Goal: Information Seeking & Learning: Learn about a topic

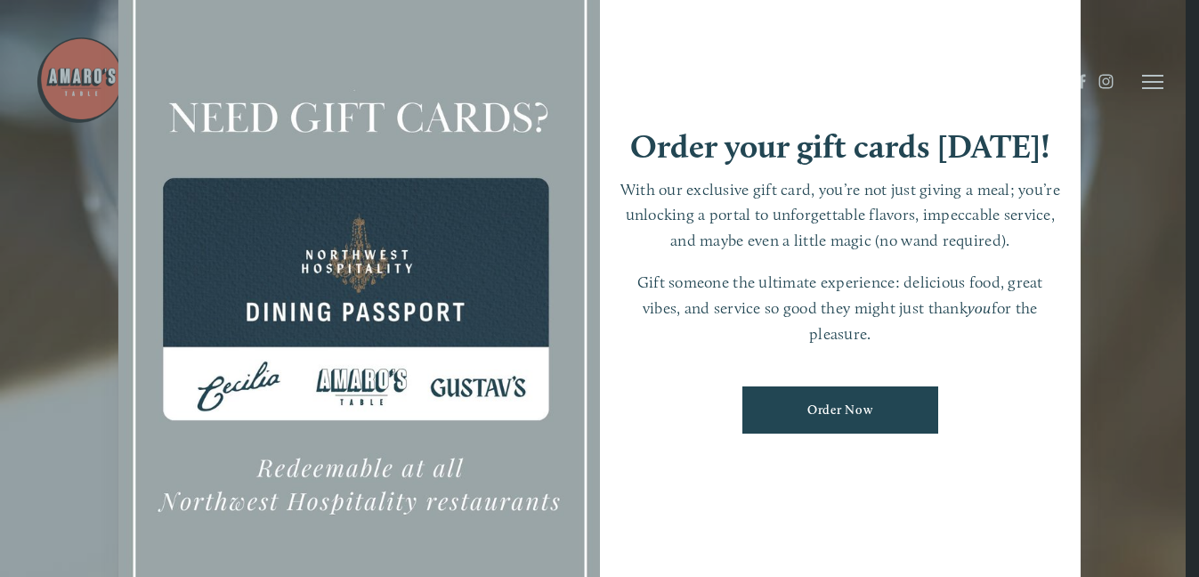
click at [1164, 199] on div at bounding box center [599, 288] width 1199 height 577
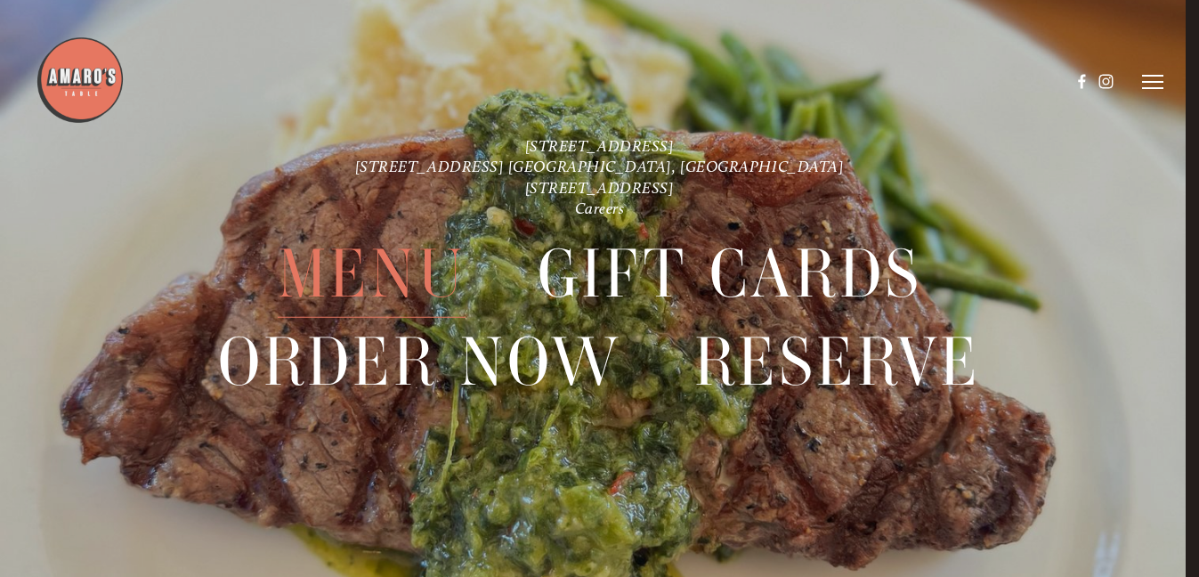
click at [381, 274] on span "Menu" at bounding box center [372, 274] width 188 height 87
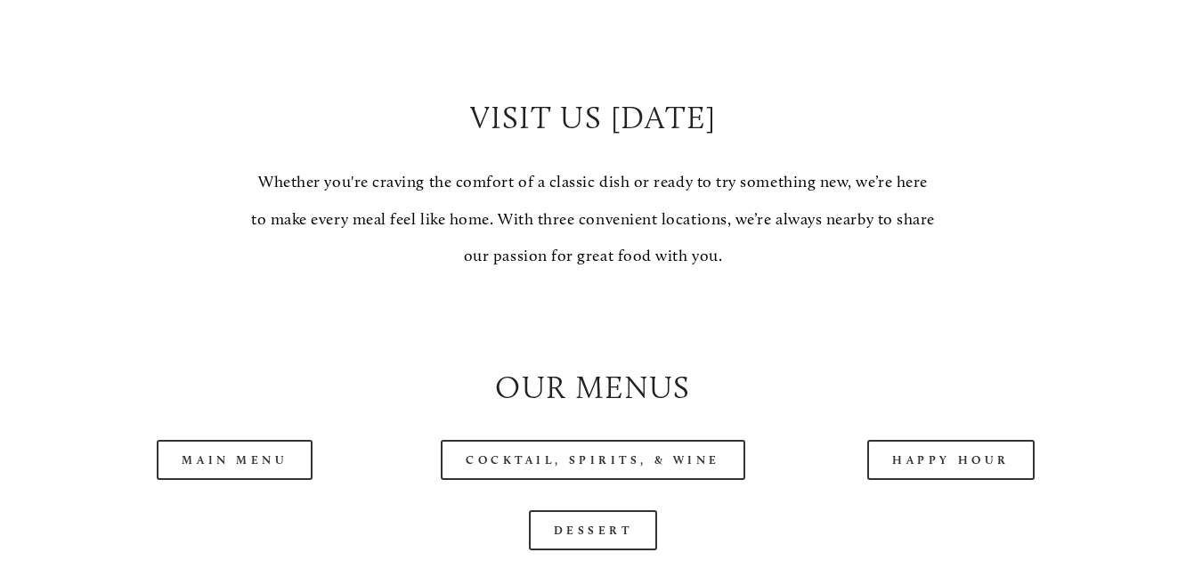
scroll to position [1513, 0]
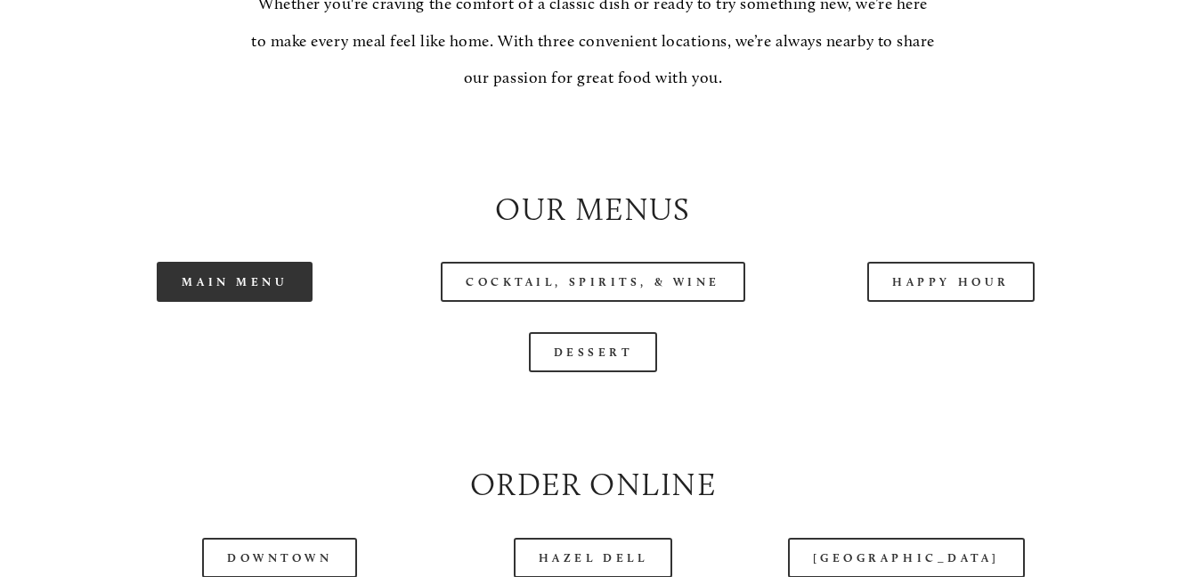
click at [270, 302] on link "Main Menu" at bounding box center [235, 282] width 156 height 40
click at [417, 173] on div at bounding box center [592, 142] width 1073 height 61
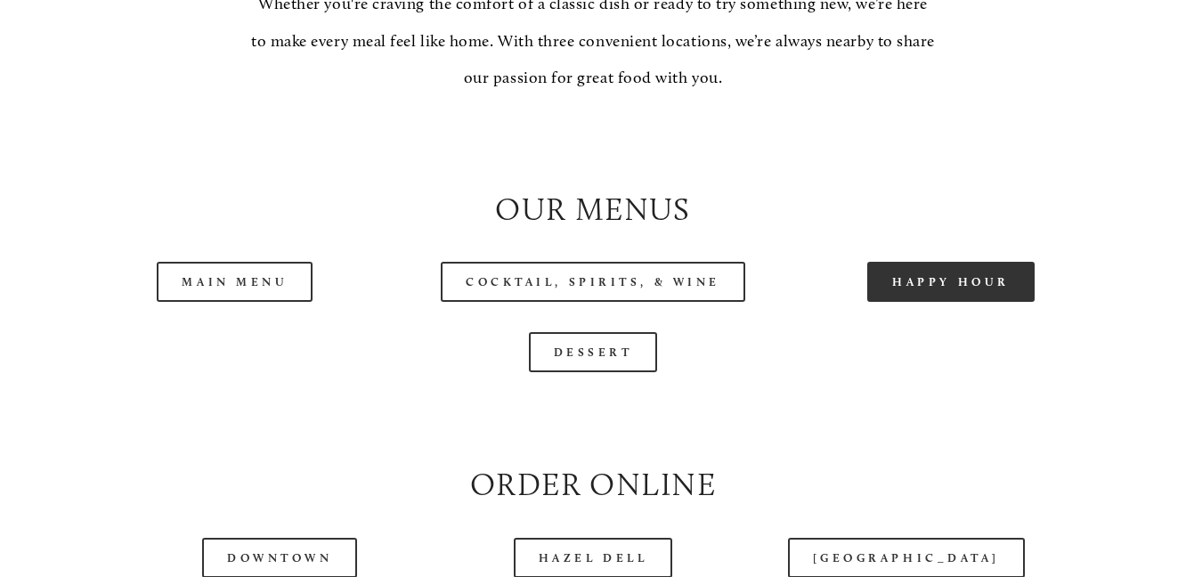
click at [927, 302] on link "Happy Hour" at bounding box center [950, 282] width 167 height 40
click at [404, 173] on div at bounding box center [592, 142] width 1073 height 61
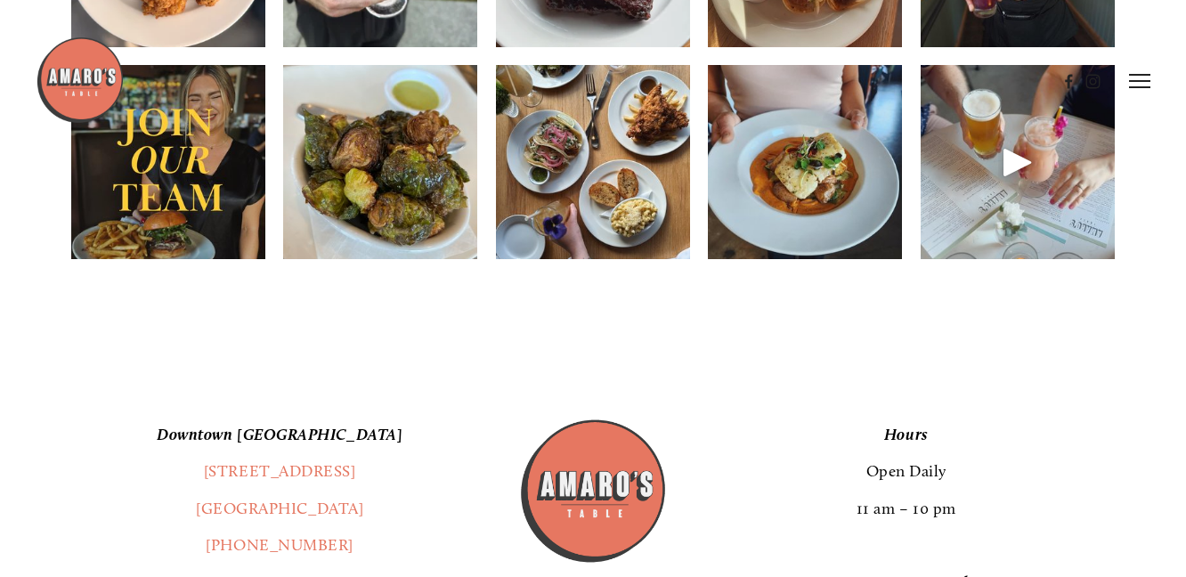
scroll to position [2136, 0]
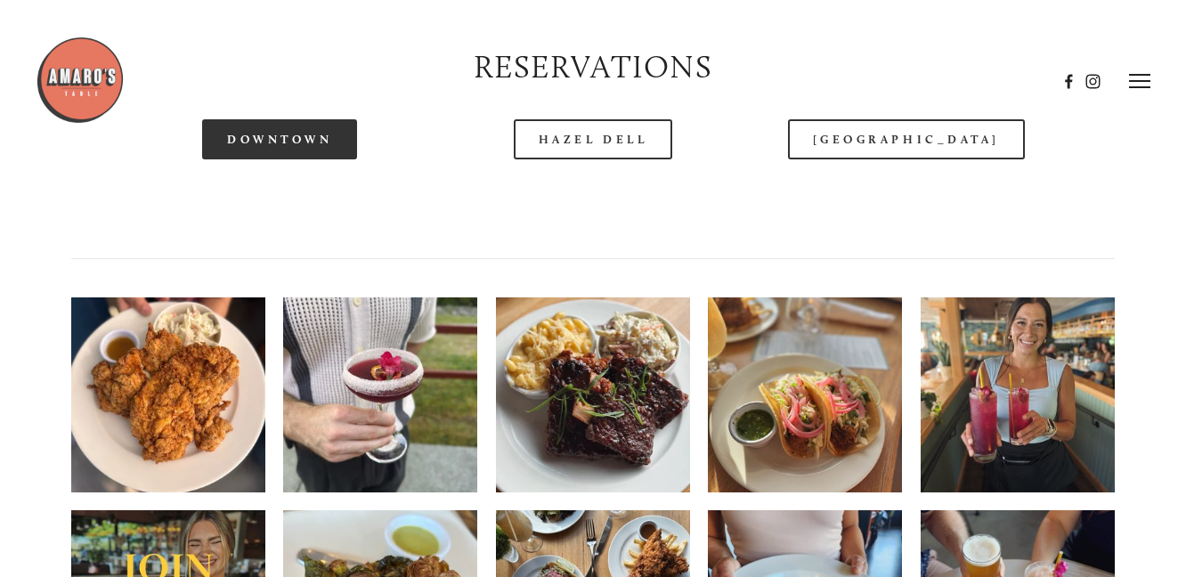
click at [325, 159] on link "Downtown" at bounding box center [279, 139] width 155 height 40
